Goal: Check status: Check status

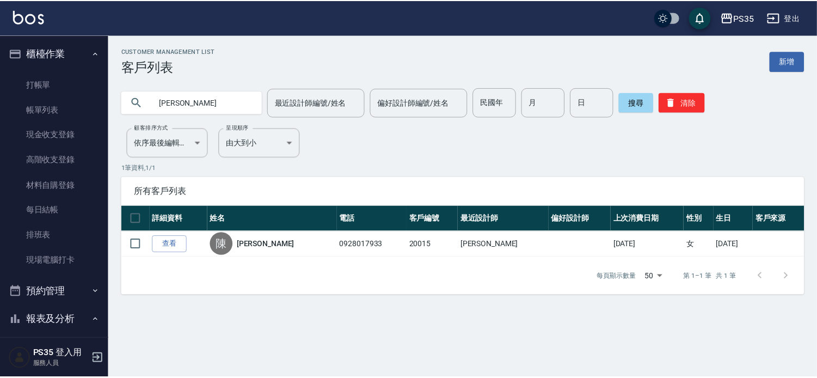
scroll to position [302, 0]
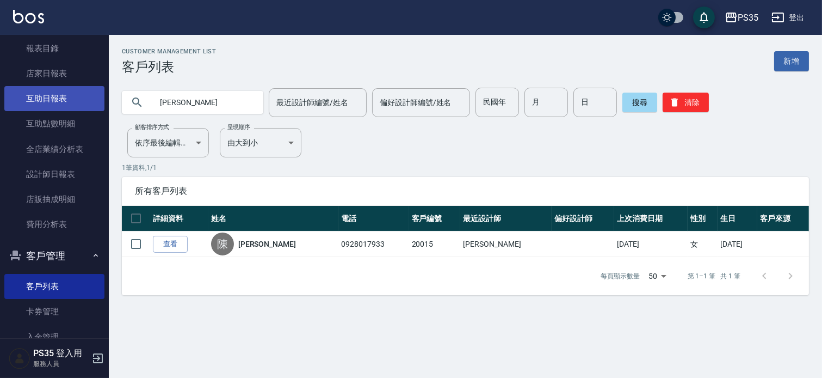
click at [27, 97] on link "互助日報表" at bounding box center [54, 98] width 100 height 25
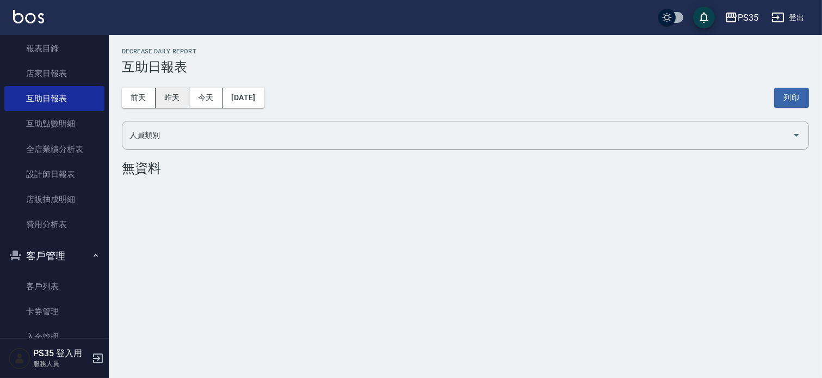
click at [169, 101] on button "昨天" at bounding box center [173, 98] width 34 height 20
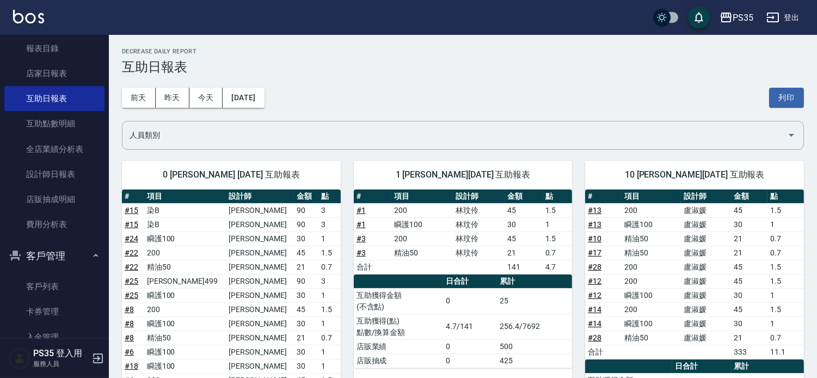
scroll to position [363, 0]
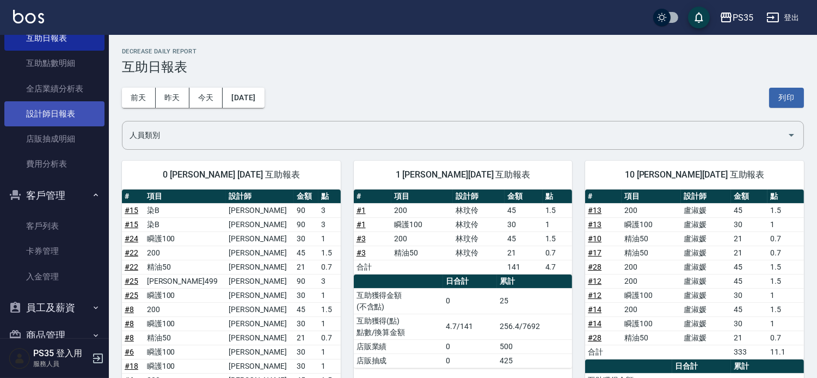
click at [63, 119] on link "設計師日報表" at bounding box center [54, 113] width 100 height 25
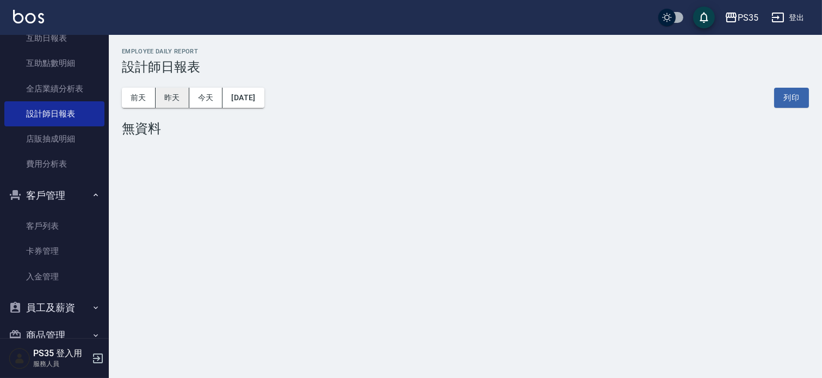
click at [175, 102] on button "昨天" at bounding box center [173, 98] width 34 height 20
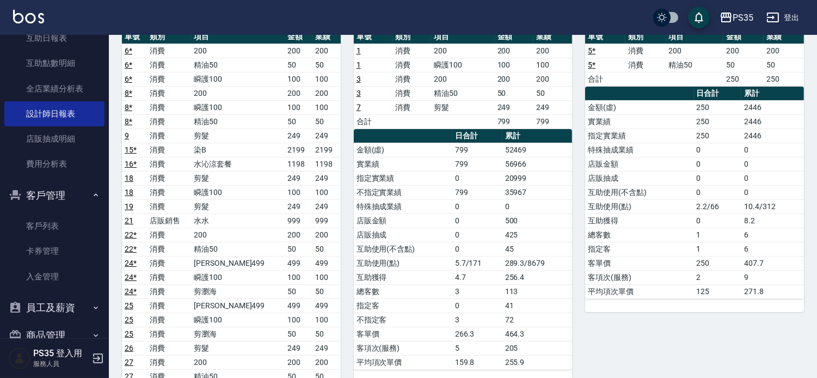
scroll to position [121, 0]
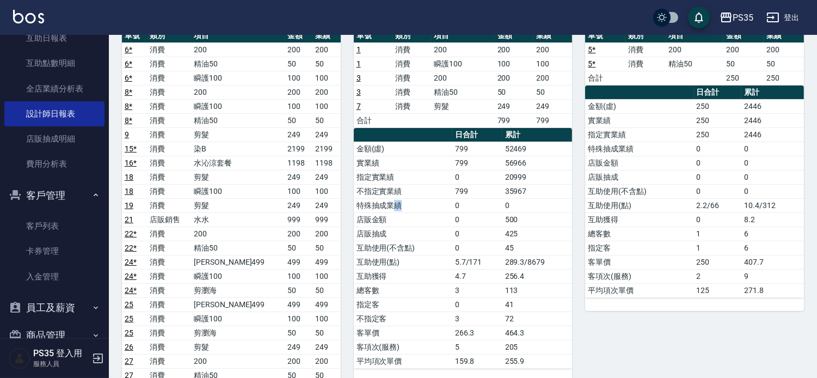
click at [402, 210] on td "特殊抽成業績" at bounding box center [403, 205] width 99 height 14
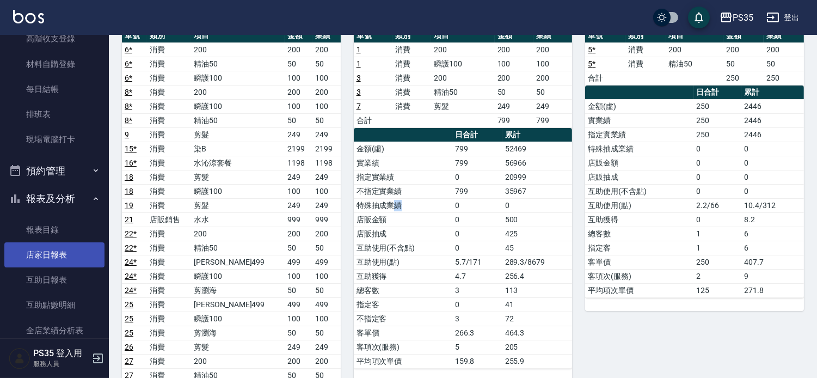
click at [42, 258] on link "店家日報表" at bounding box center [54, 254] width 100 height 25
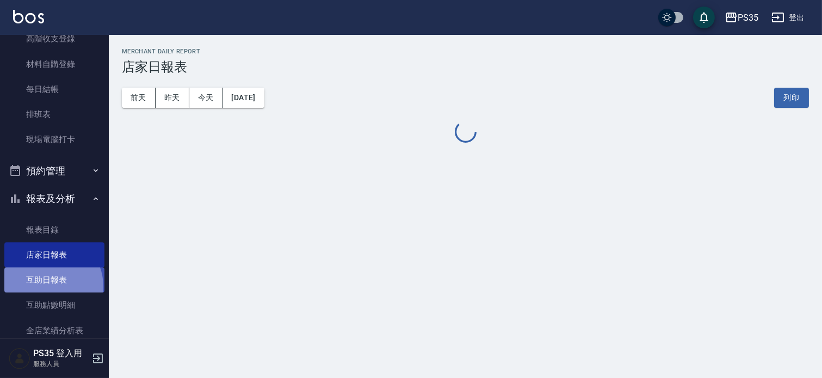
click at [48, 286] on link "互助日報表" at bounding box center [54, 279] width 100 height 25
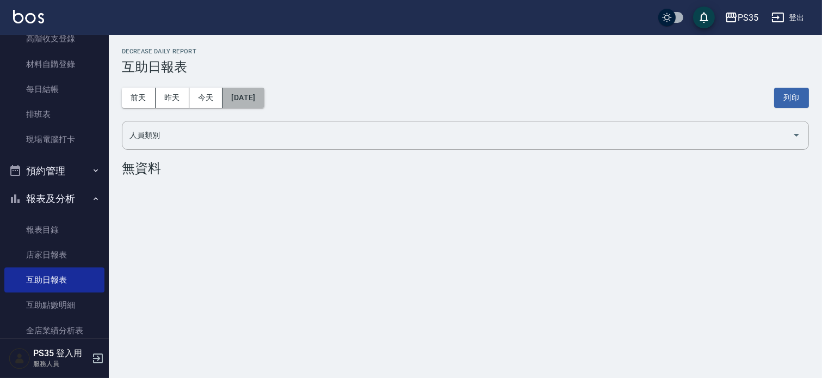
click at [248, 100] on button "[DATE]" at bounding box center [243, 98] width 41 height 20
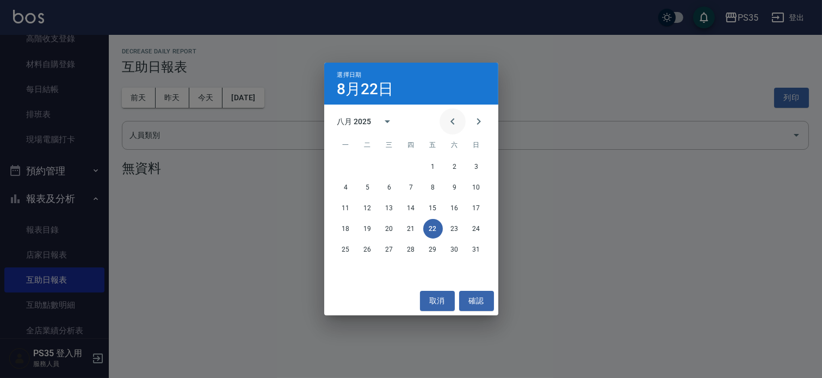
click at [446, 119] on icon "Previous month" at bounding box center [452, 121] width 13 height 13
click at [346, 226] on button "21" at bounding box center [346, 229] width 20 height 20
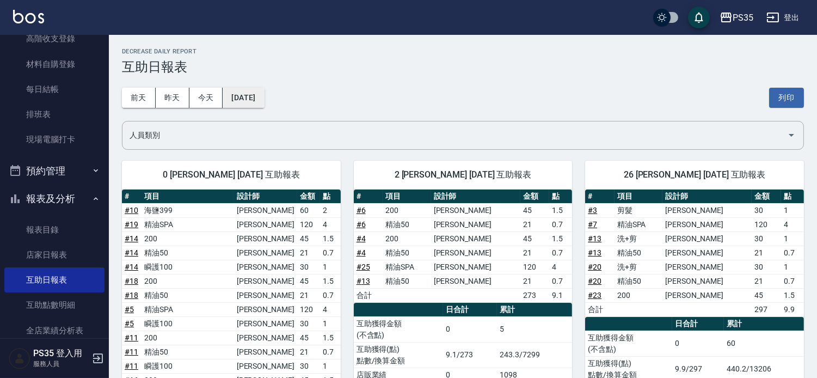
click at [252, 101] on button "[DATE]" at bounding box center [243, 98] width 41 height 20
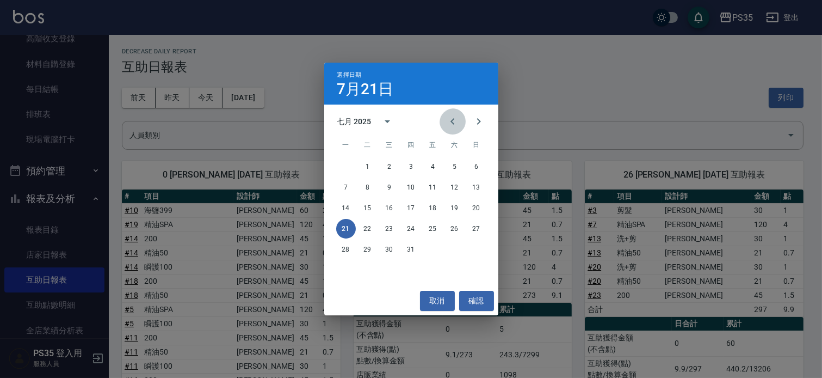
click at [446, 124] on icon "Previous month" at bounding box center [452, 121] width 13 height 13
click at [280, 134] on div "選擇日期 [DATE] 六月 2025 一 二 三 四 五 六 日 1 2 3 4 5 6 7 8 9 10 11 12 13 14 15 16 17 18 …" at bounding box center [411, 189] width 822 height 378
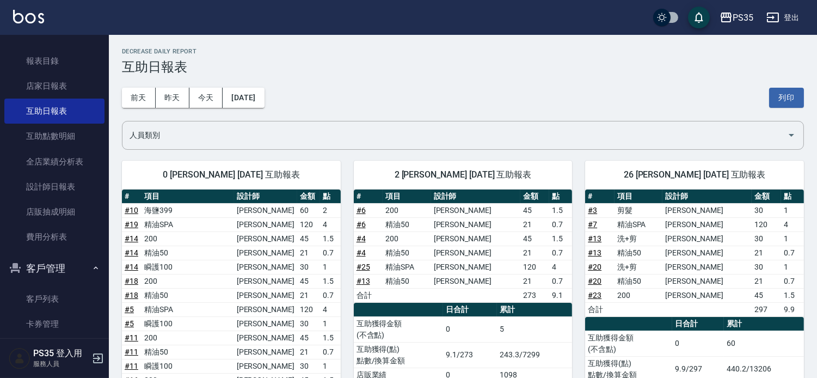
scroll to position [302, 0]
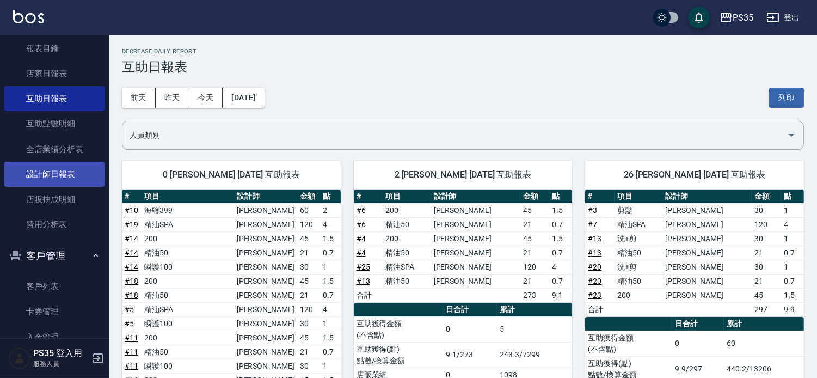
click at [78, 182] on link "設計師日報表" at bounding box center [54, 174] width 100 height 25
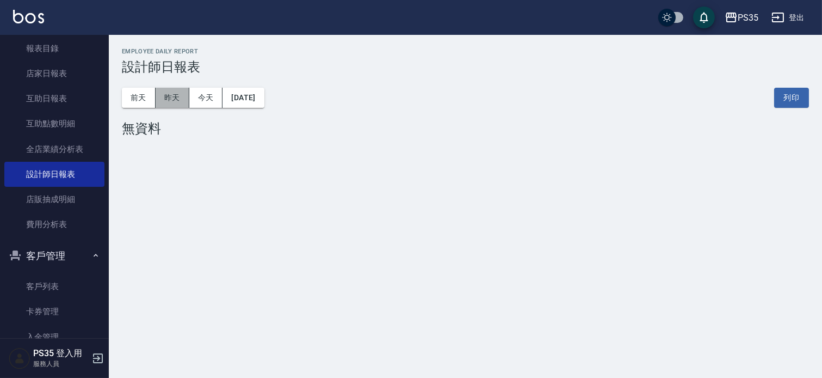
click at [186, 102] on button "昨天" at bounding box center [173, 98] width 34 height 20
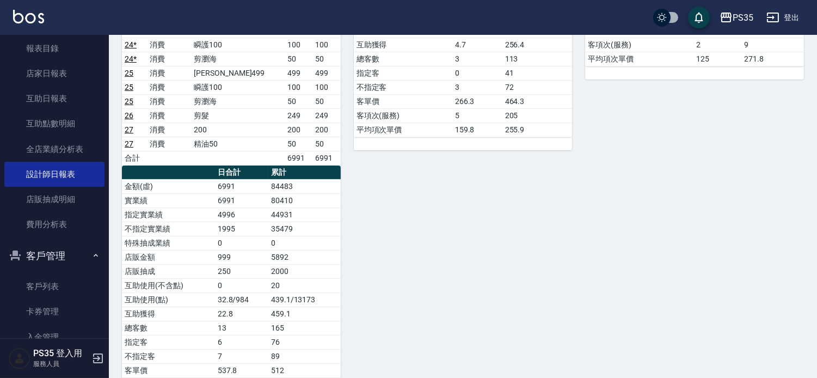
scroll to position [363, 0]
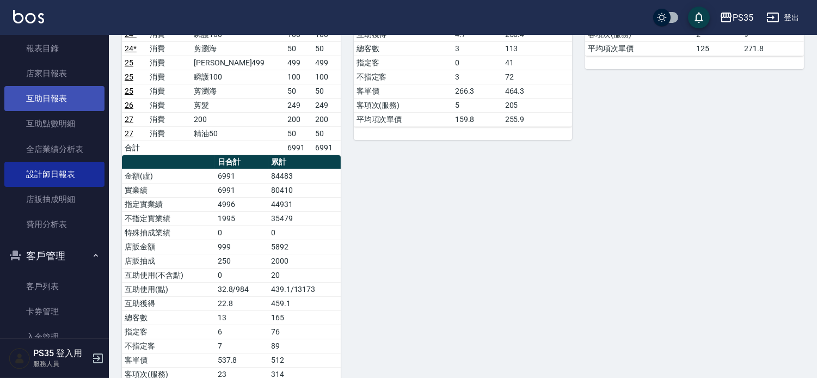
click at [40, 87] on link "互助日報表" at bounding box center [54, 98] width 100 height 25
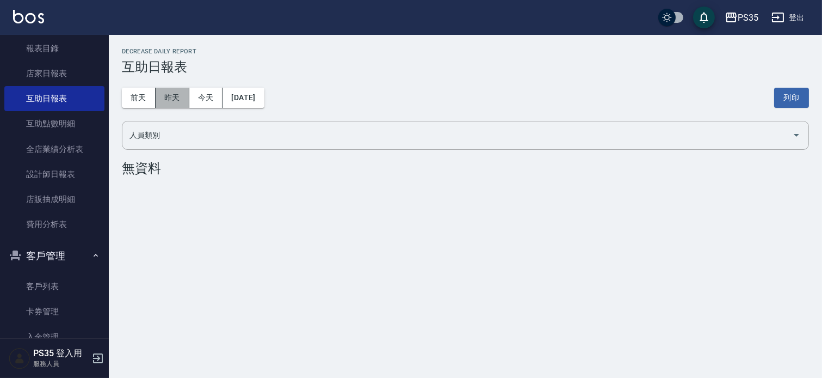
click at [176, 99] on button "昨天" at bounding box center [173, 98] width 34 height 20
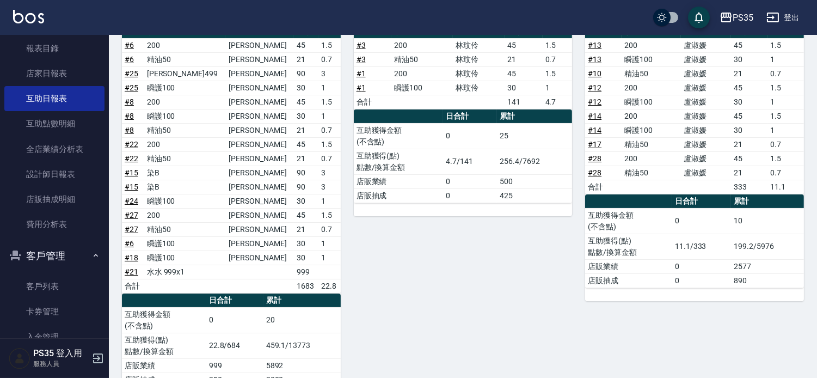
scroll to position [121, 0]
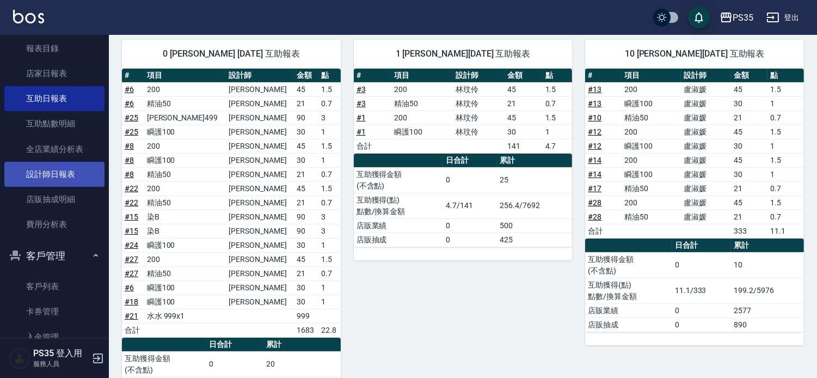
click at [63, 165] on link "設計師日報表" at bounding box center [54, 174] width 100 height 25
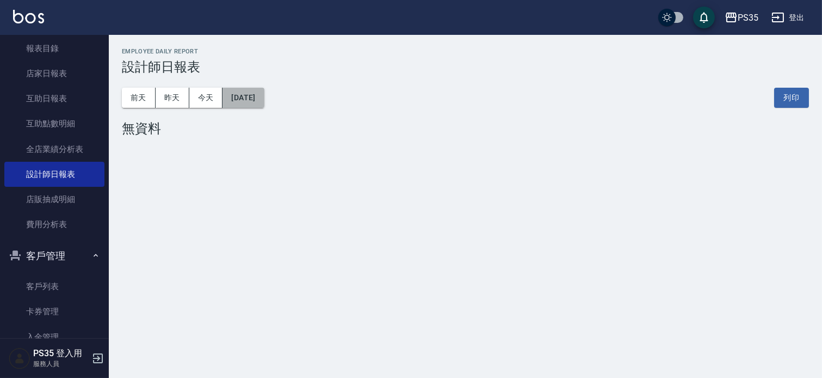
click at [253, 93] on button "[DATE]" at bounding box center [243, 98] width 41 height 20
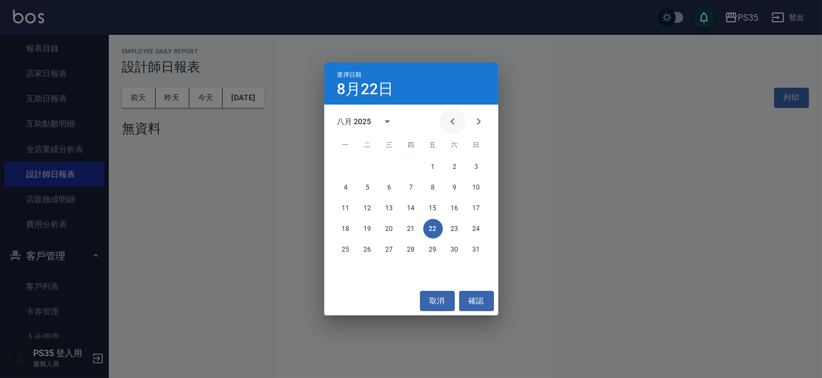
click at [440, 121] on button "Previous month" at bounding box center [453, 121] width 26 height 26
click at [370, 236] on button "22" at bounding box center [368, 229] width 20 height 20
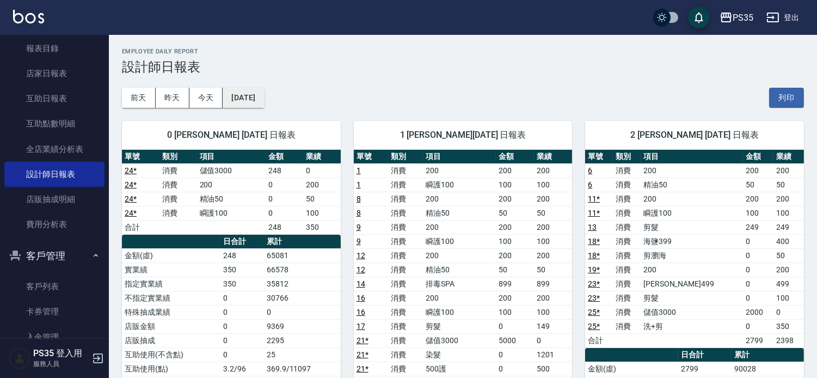
click at [264, 99] on button "[DATE]" at bounding box center [243, 98] width 41 height 20
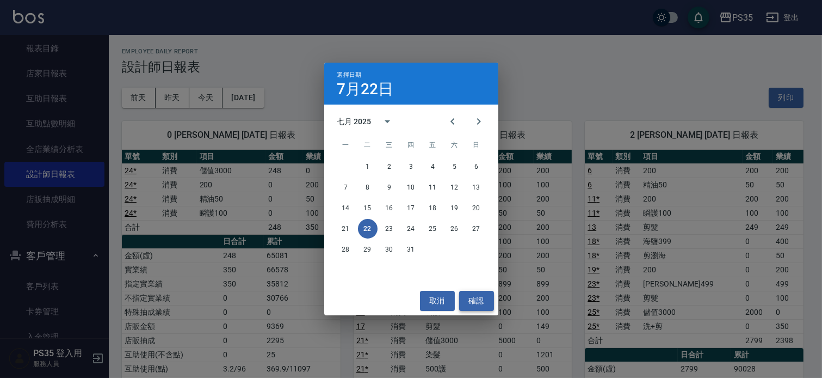
click at [475, 308] on button "確認" at bounding box center [476, 301] width 35 height 20
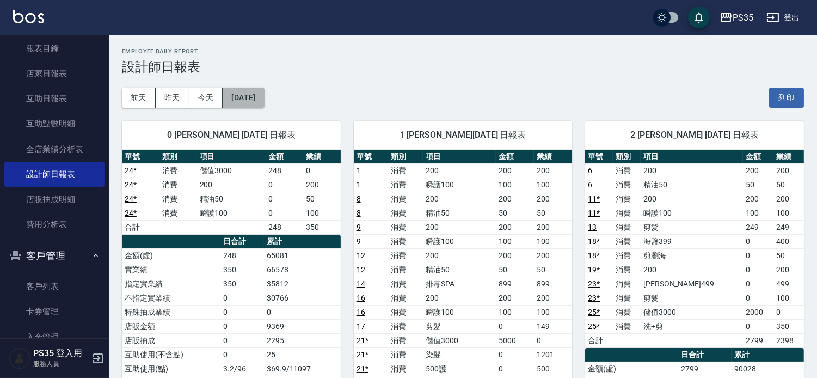
click at [247, 93] on button "[DATE]" at bounding box center [243, 98] width 41 height 20
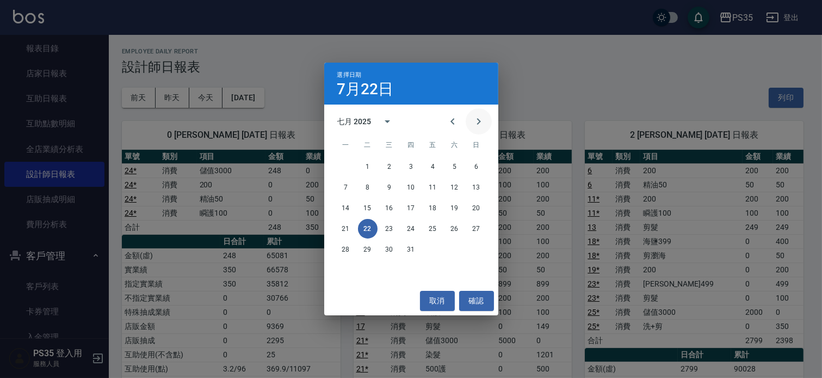
click at [475, 117] on icon "Next month" at bounding box center [478, 121] width 13 height 13
click at [443, 230] on div "18 19 20 21 22 23 24" at bounding box center [411, 229] width 174 height 20
click at [435, 225] on button "22" at bounding box center [433, 229] width 20 height 20
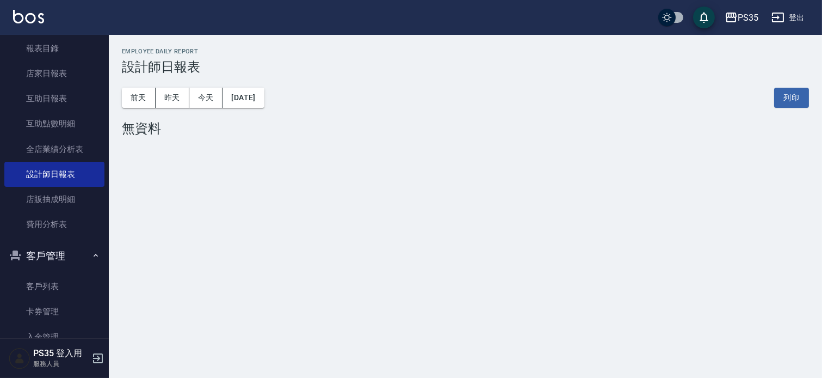
click at [349, 196] on div "PS35 [DATE] 設計師日報表 列印時間： [DATE][PHONE_NUMBER]:55 Employee Daily Report 設計師日報表 […" at bounding box center [411, 189] width 822 height 378
